Goal: Task Accomplishment & Management: Use online tool/utility

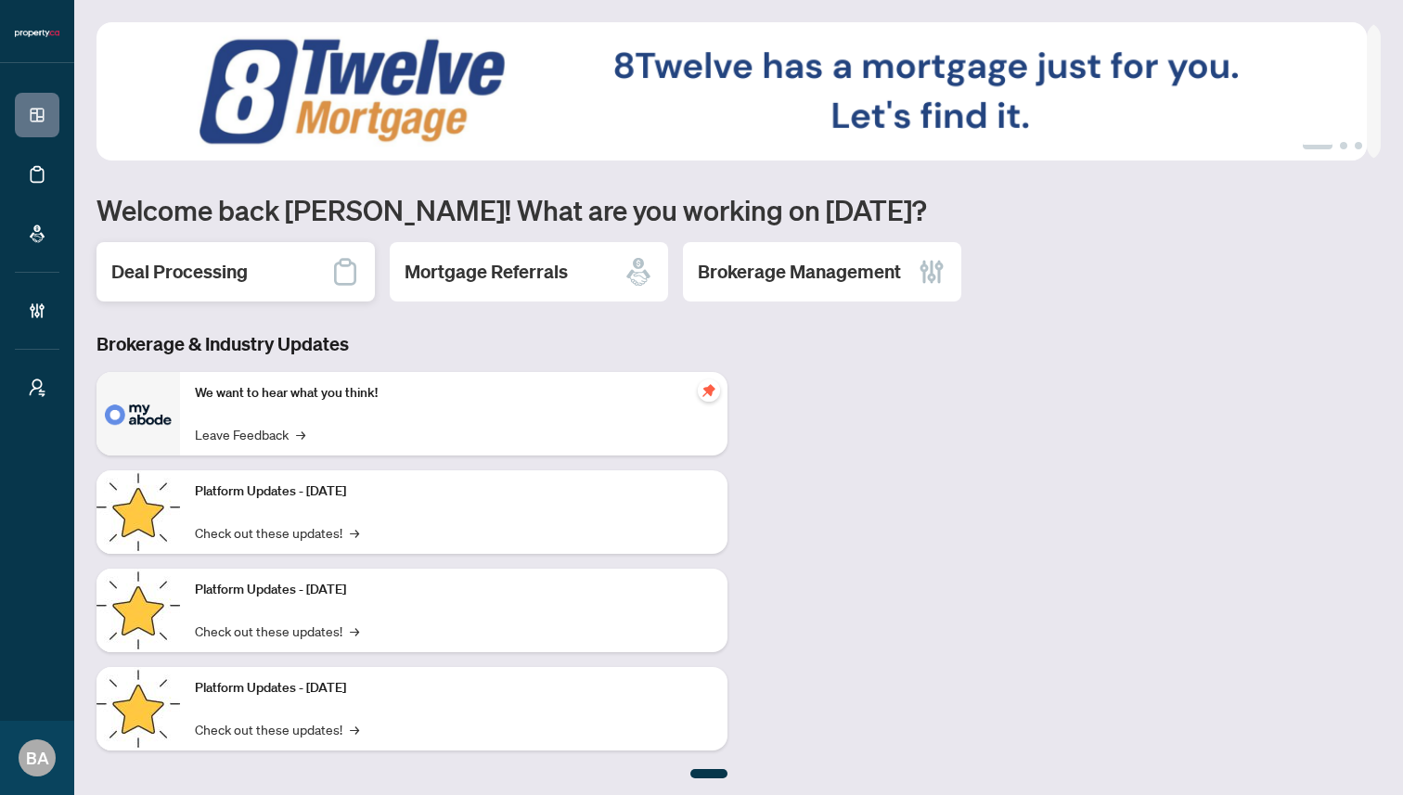
click at [177, 276] on h2 "Deal Processing" at bounding box center [179, 272] width 136 height 26
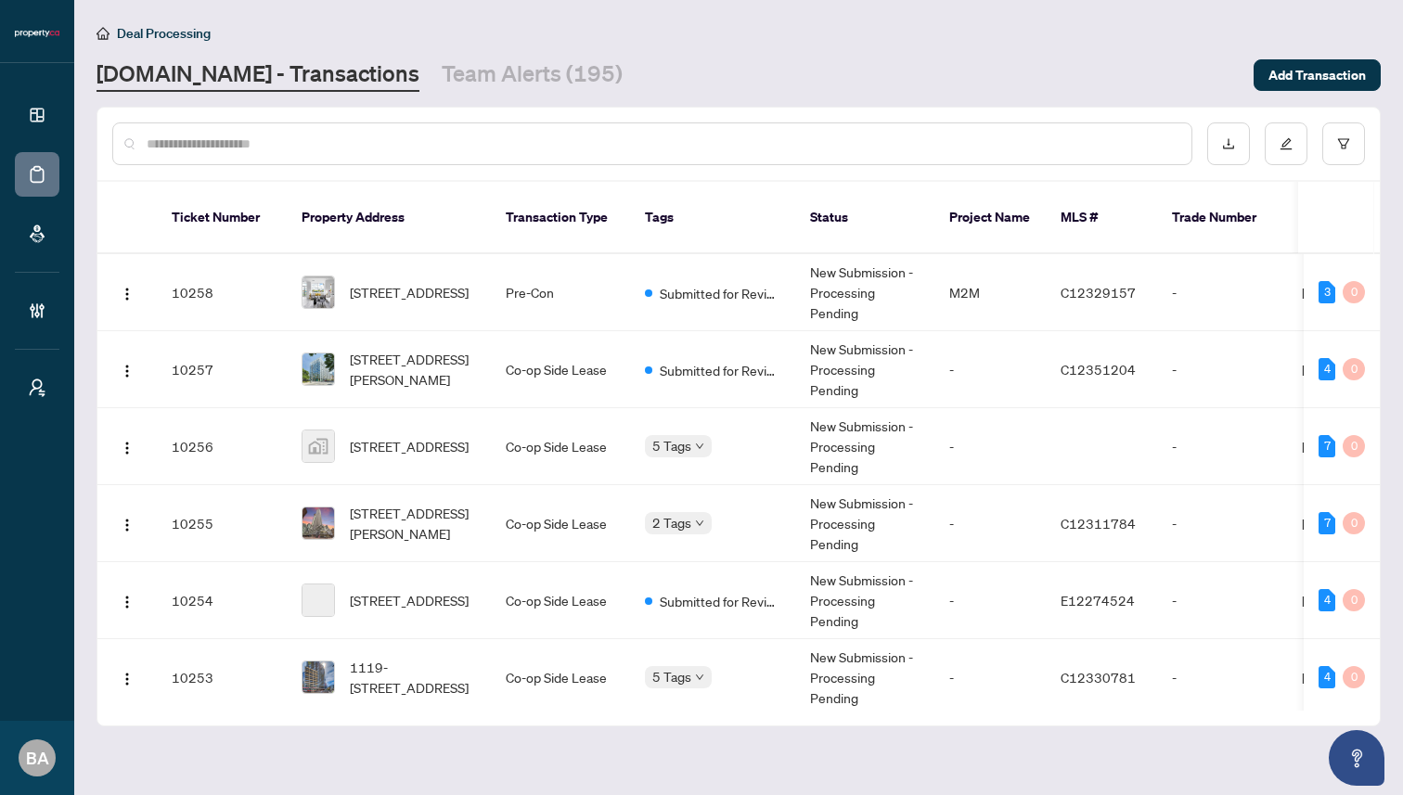
click at [523, 147] on input "text" at bounding box center [662, 144] width 1030 height 20
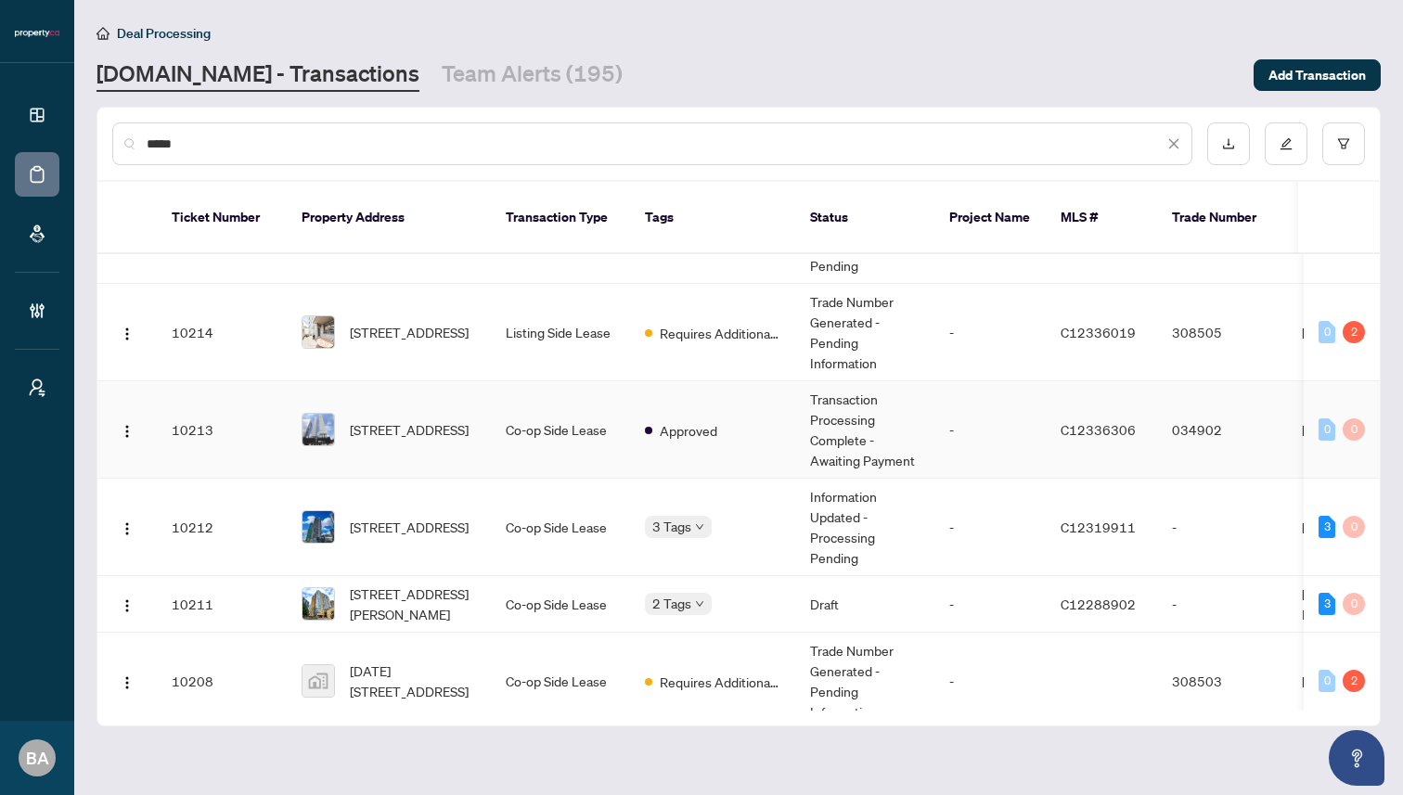
scroll to position [3114, 0]
type input "*****"
click at [451, 439] on span "[STREET_ADDRESS]" at bounding box center [409, 428] width 119 height 20
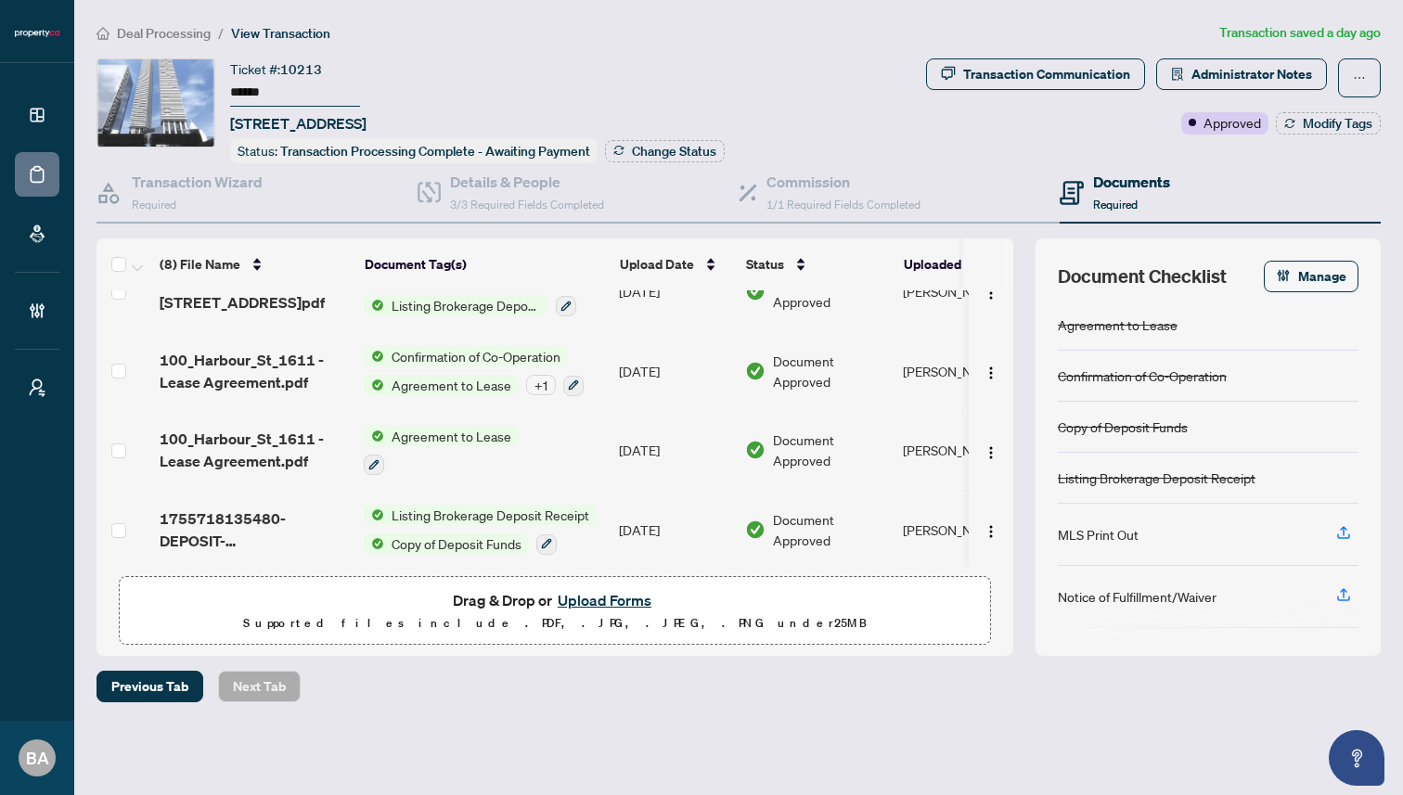
scroll to position [350, 0]
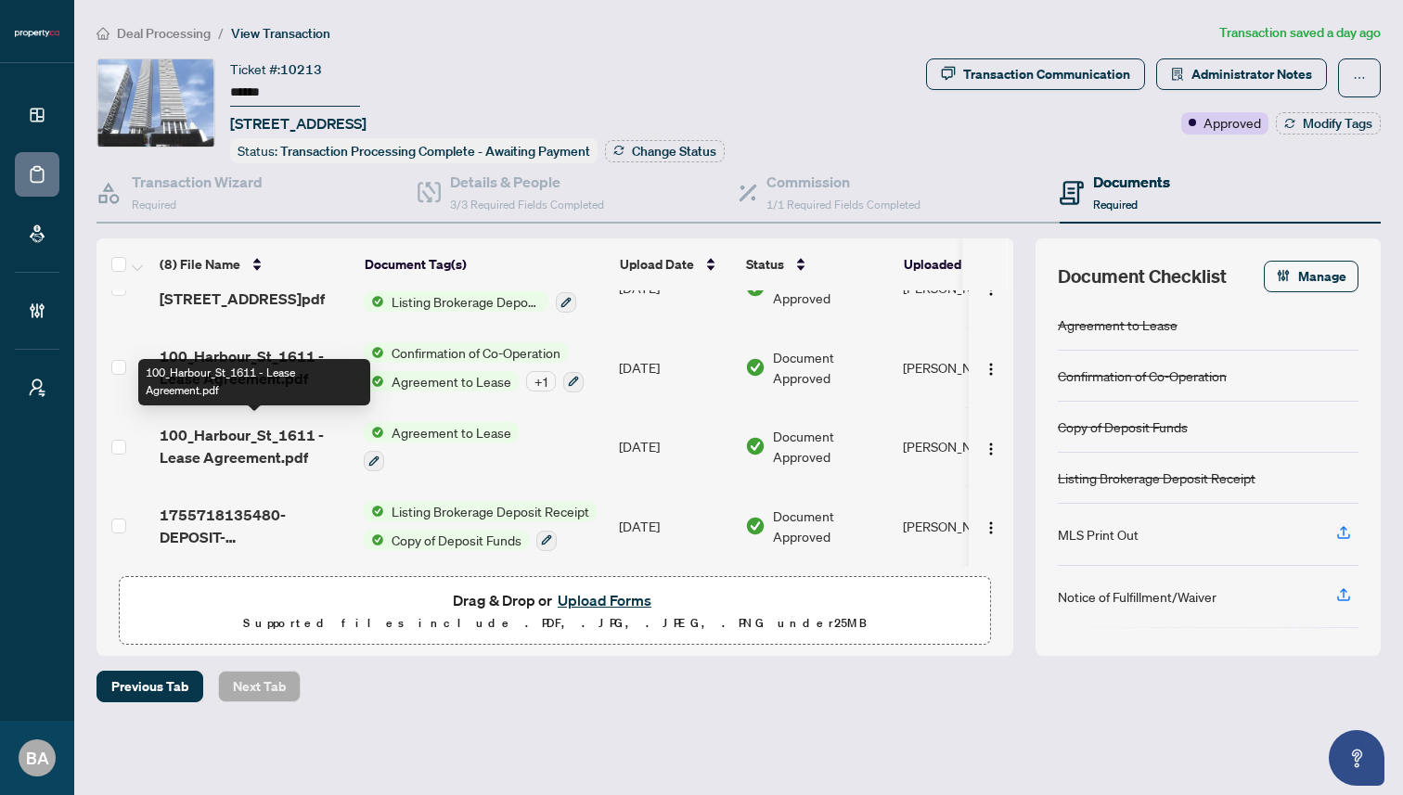
click at [250, 436] on span "100_Harbour_St_1611 - Lease Agreement.pdf" at bounding box center [254, 446] width 189 height 45
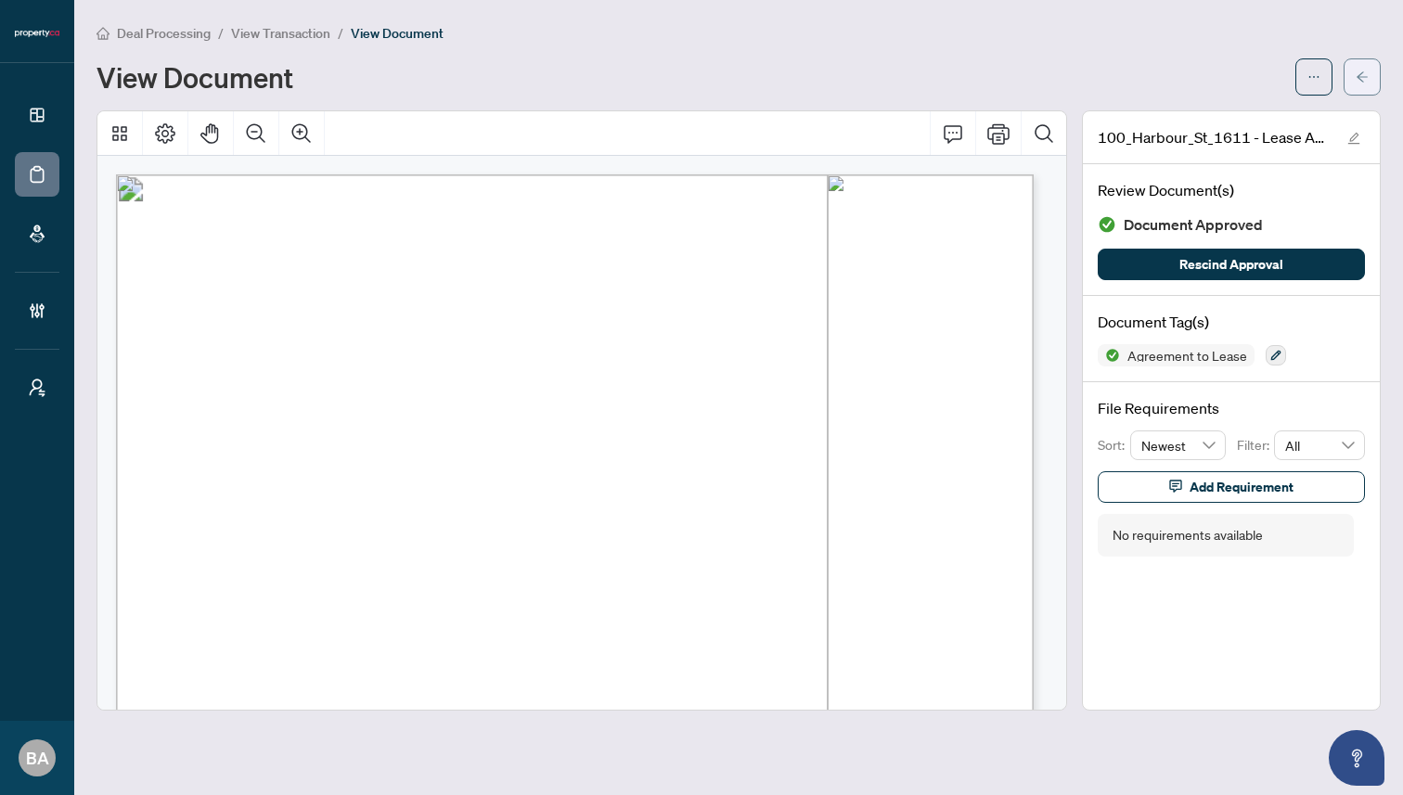
click at [1365, 77] on icon "arrow-left" at bounding box center [1361, 77] width 13 height 13
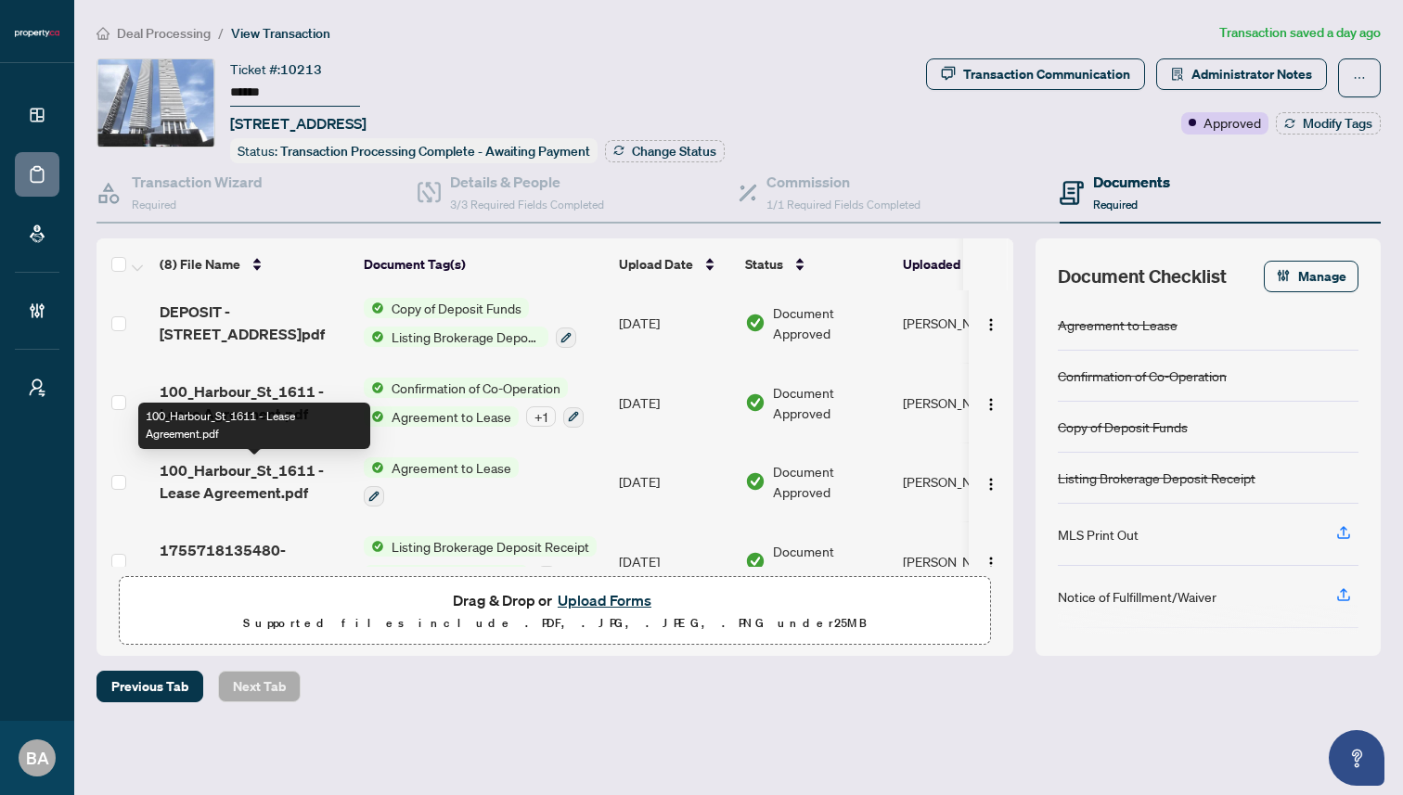
scroll to position [327, 0]
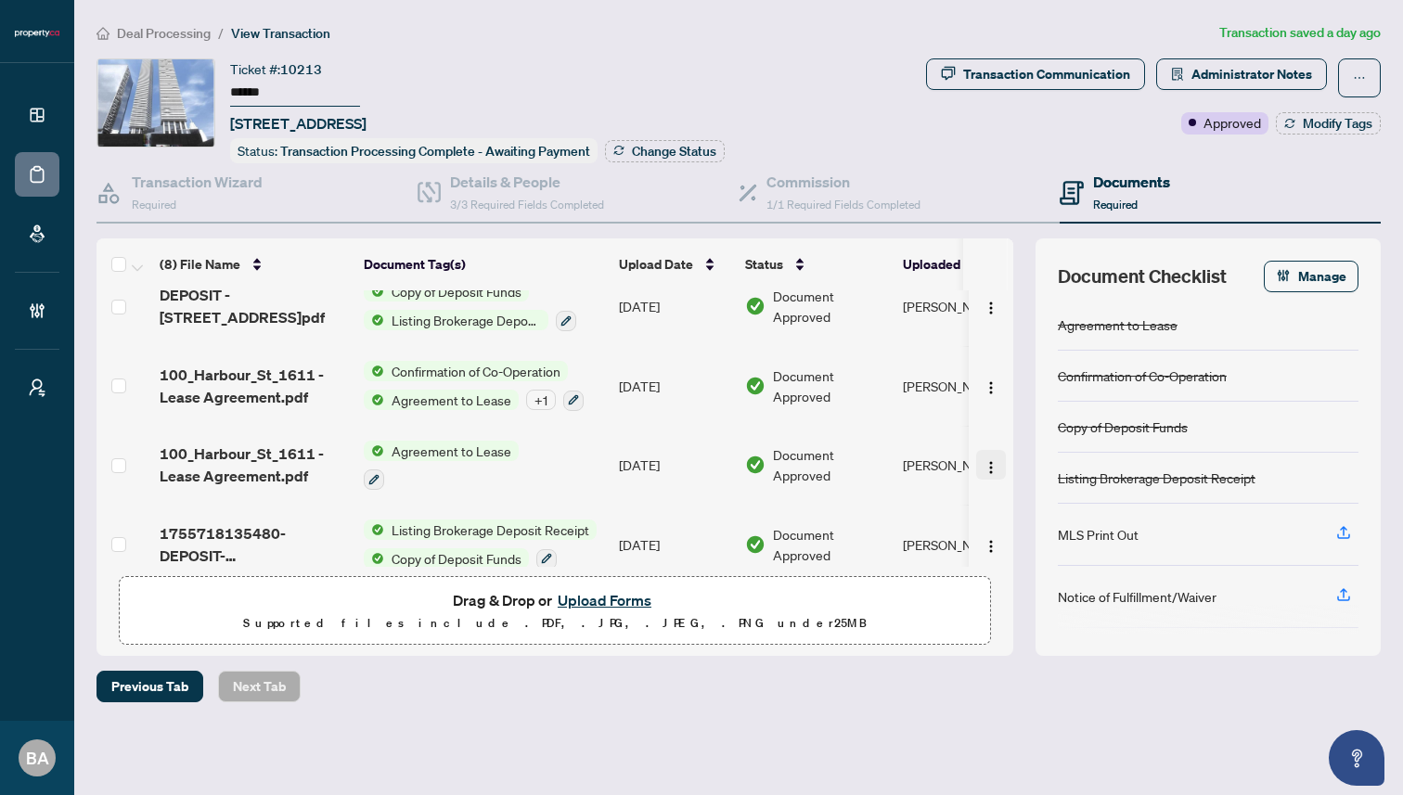
click at [985, 461] on img "button" at bounding box center [990, 467] width 15 height 15
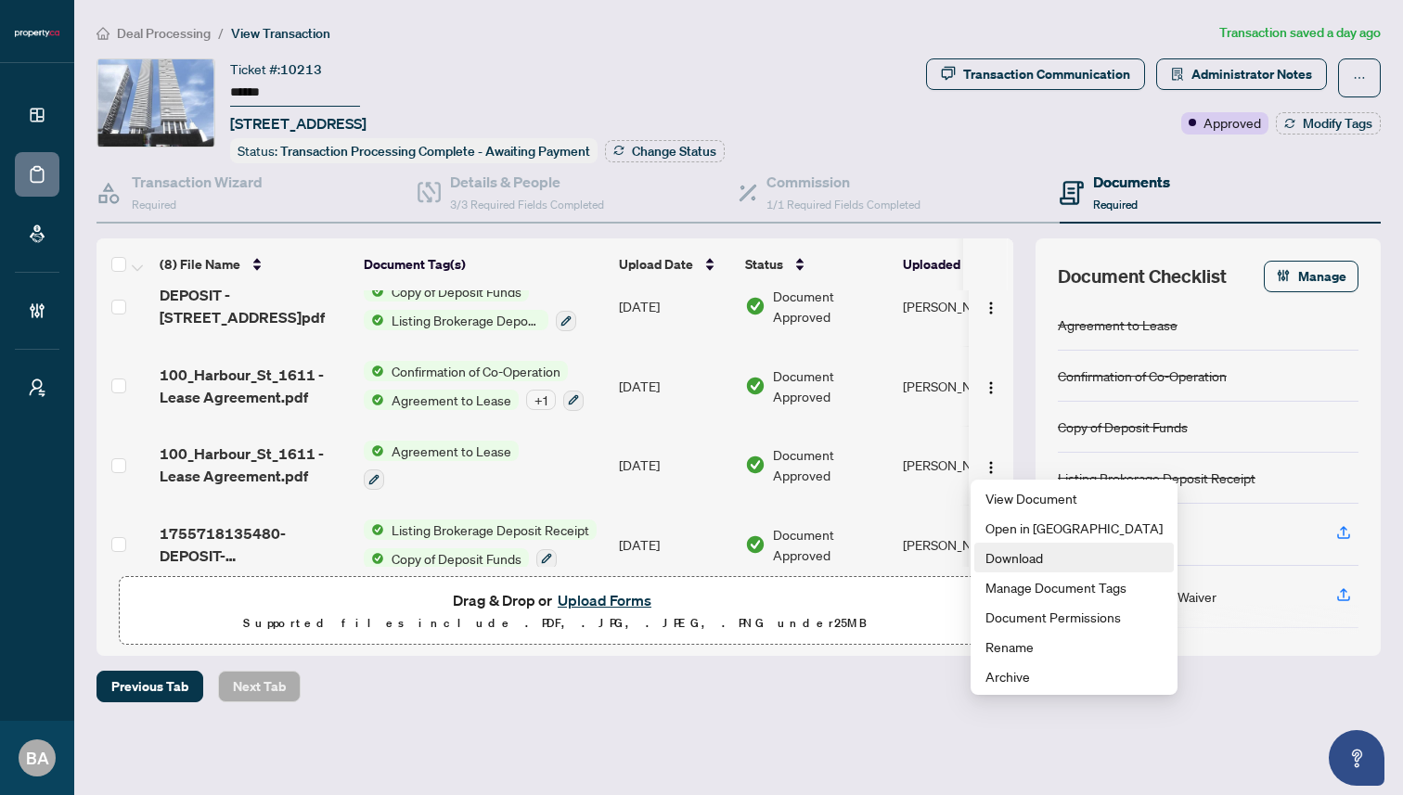
click at [1000, 561] on span "Download" at bounding box center [1073, 557] width 177 height 20
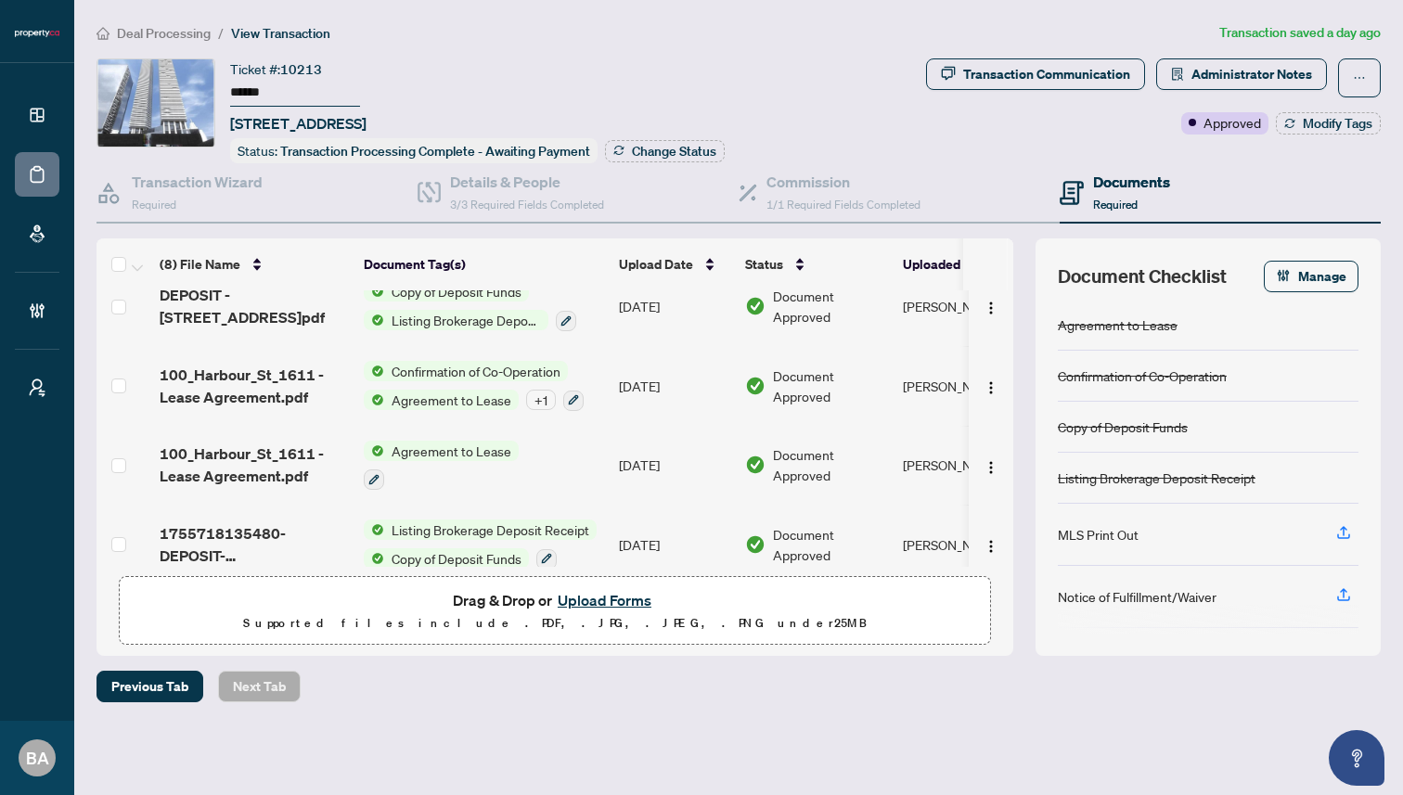
click at [799, 44] on div "Deal Processing / View Transaction Transaction saved a day ago Ticket #: 10213 …" at bounding box center [738, 394] width 1299 height 745
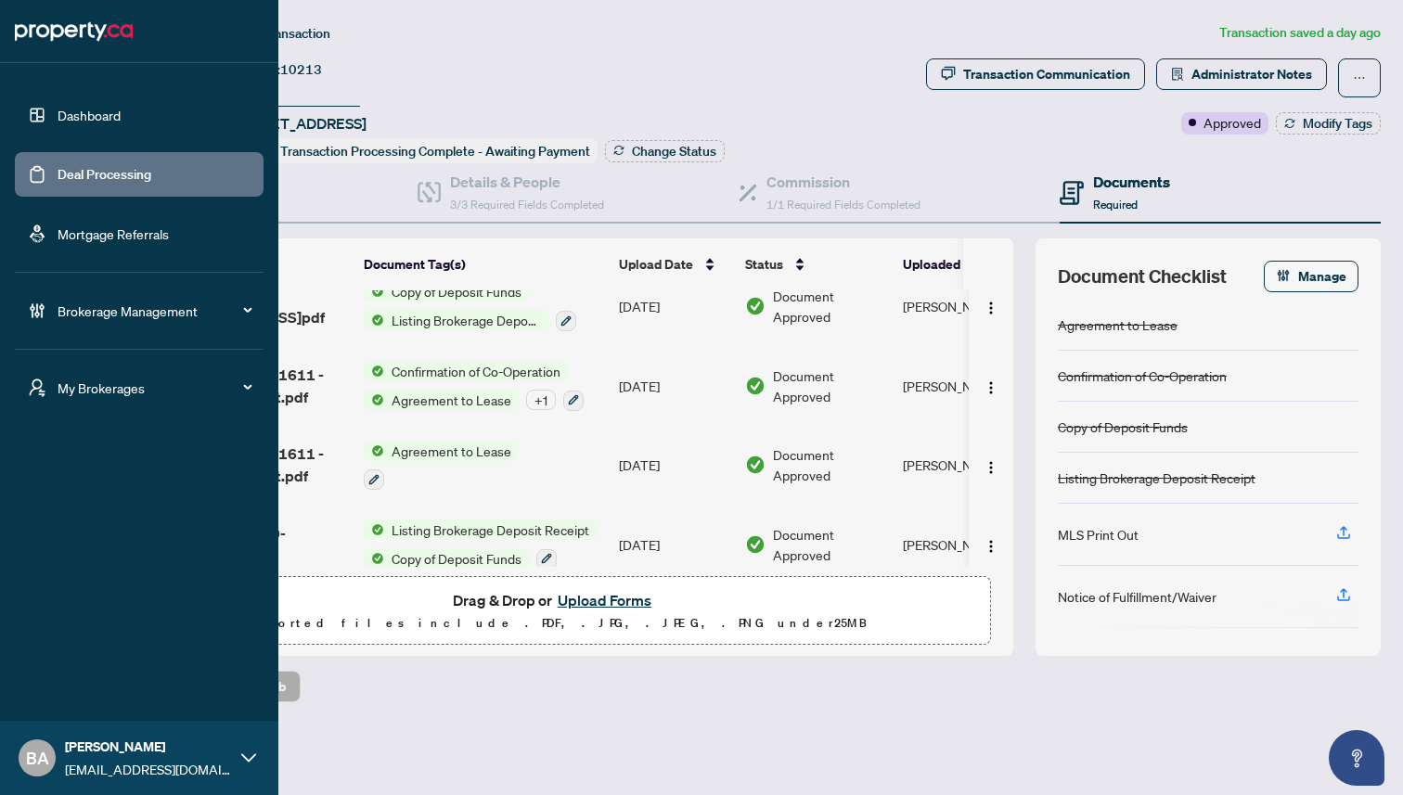
click at [73, 107] on link "Dashboard" at bounding box center [89, 115] width 63 height 17
